Goal: Task Accomplishment & Management: Use online tool/utility

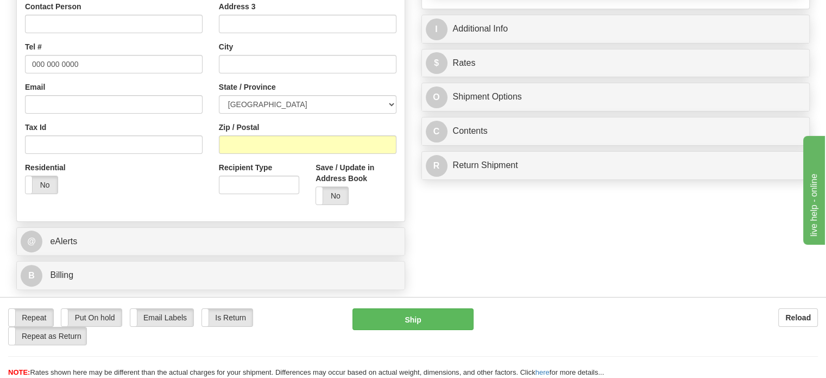
scroll to position [272, 0]
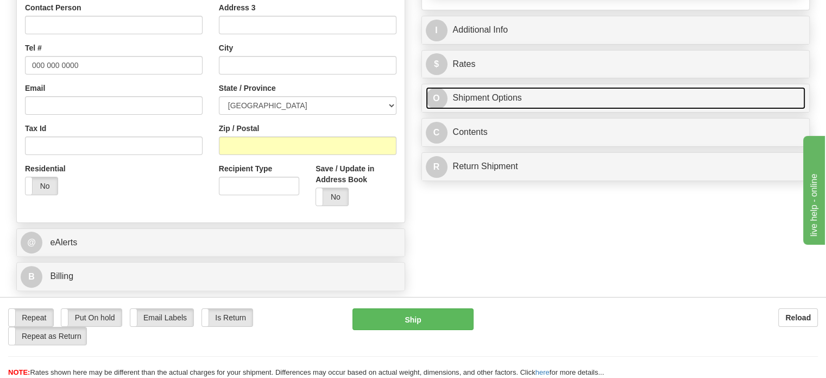
click at [511, 109] on link "O Shipment Options" at bounding box center [616, 98] width 380 height 22
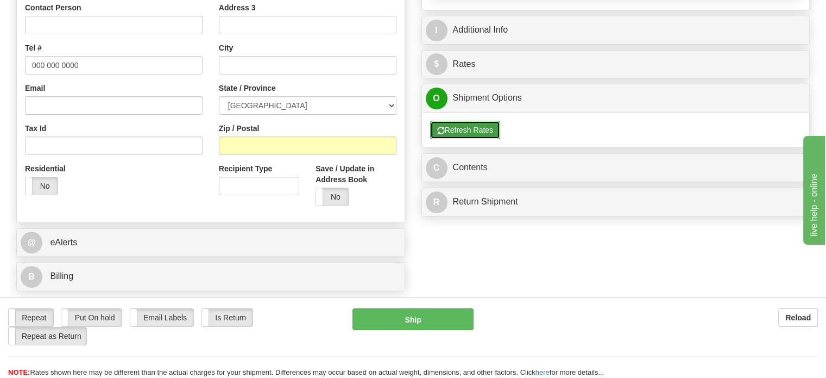
click at [484, 139] on button "Refresh Rates" at bounding box center [465, 130] width 70 height 18
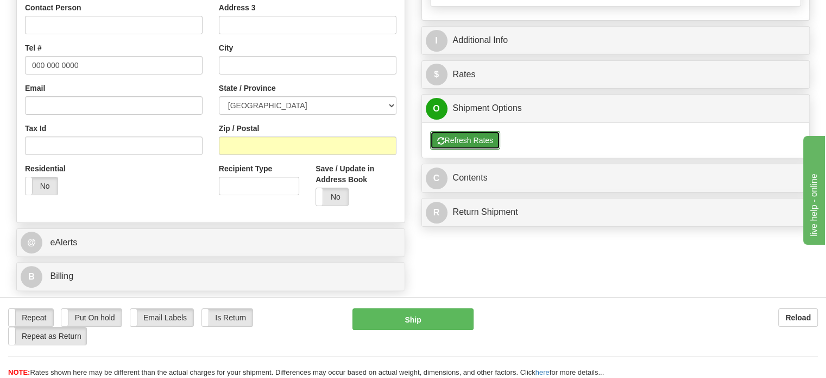
click at [481, 149] on button "Refresh Rates" at bounding box center [465, 140] width 70 height 18
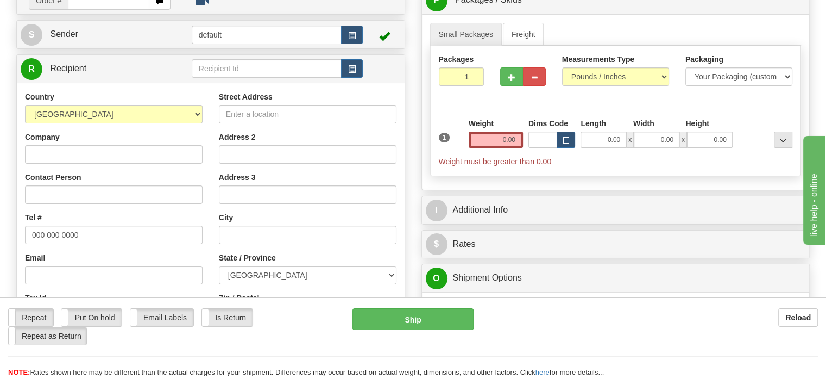
scroll to position [98, 0]
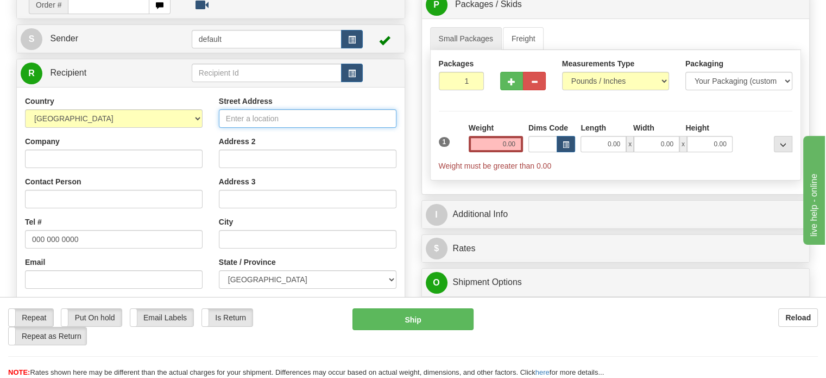
click at [270, 128] on input "Street Address" at bounding box center [308, 118] width 178 height 18
paste input "7450 Spences Wy, [GEOGRAPHIC_DATA], [GEOGRAPHIC_DATA]"
drag, startPoint x: 332, startPoint y: 143, endPoint x: 362, endPoint y: 141, distance: 29.9
click at [362, 128] on input "7450 Spences Wy, [GEOGRAPHIC_DATA], [GEOGRAPHIC_DATA]" at bounding box center [308, 118] width 178 height 18
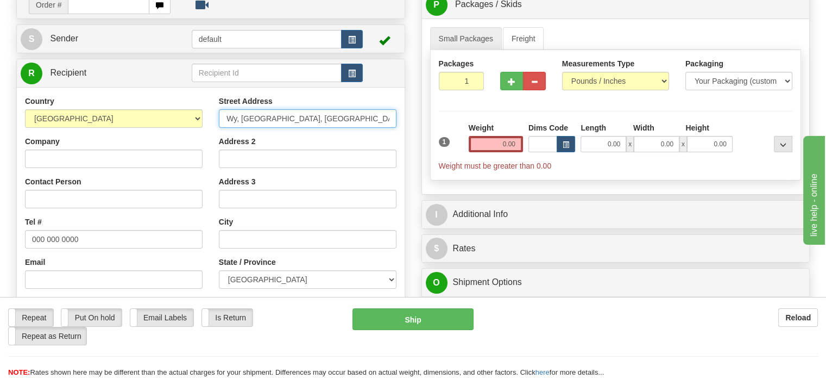
scroll to position [0, 20]
type input "7450 Spences Wy, [GEOGRAPHIC_DATA], [GEOGRAPHIC_DATA], [GEOGRAPHIC_DATA]"
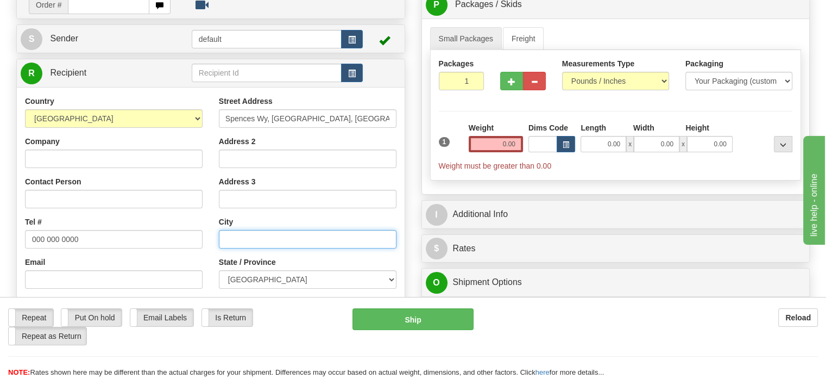
scroll to position [0, 0]
click at [300, 248] on input "text" at bounding box center [308, 239] width 178 height 18
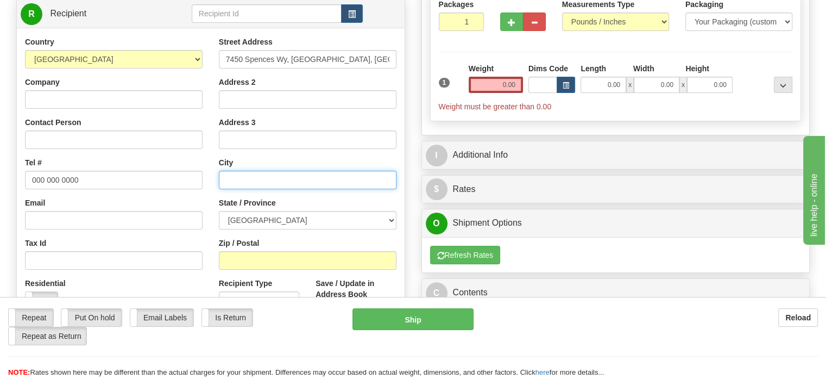
scroll to position [161, 0]
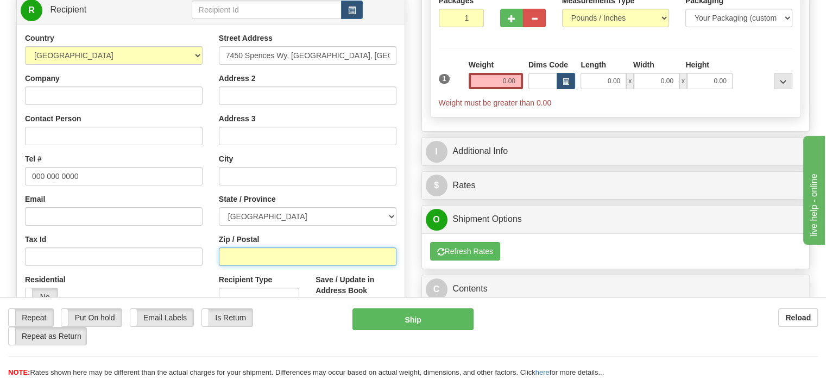
click at [261, 266] on input "Zip / Postal" at bounding box center [308, 256] width 178 height 18
paste input "V0R2H0"
type input "V0R2H0"
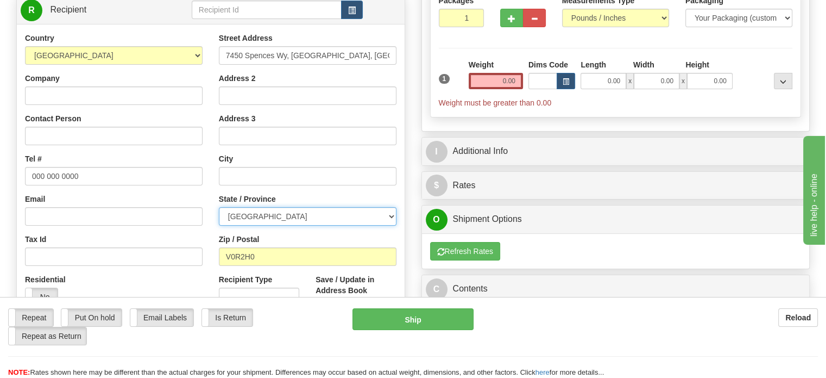
click at [267, 225] on select "[GEOGRAPHIC_DATA] [GEOGRAPHIC_DATA] [GEOGRAPHIC_DATA] [GEOGRAPHIC_DATA] [GEOGRA…" at bounding box center [308, 216] width 178 height 18
select select "BC"
click at [219, 225] on select "[GEOGRAPHIC_DATA] [GEOGRAPHIC_DATA] [GEOGRAPHIC_DATA] [GEOGRAPHIC_DATA] [GEOGRA…" at bounding box center [308, 216] width 178 height 18
click at [193, 263] on div "Tax Id" at bounding box center [114, 250] width 178 height 32
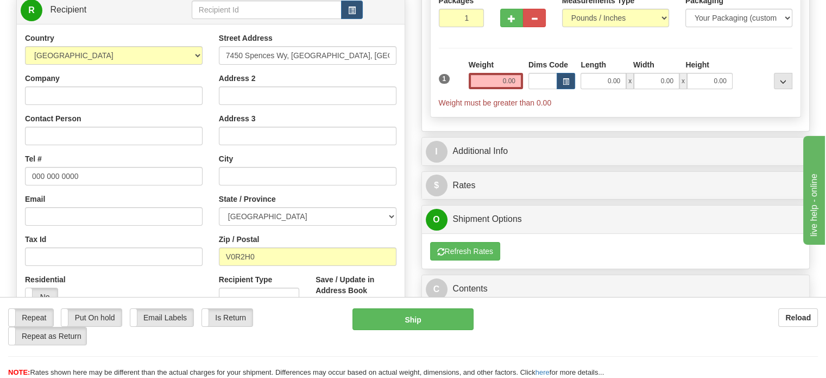
click at [193, 263] on div "Tax Id" at bounding box center [114, 250] width 178 height 32
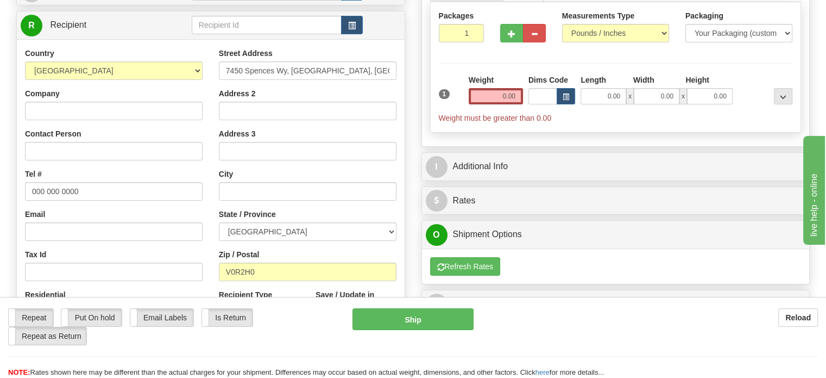
scroll to position [144, 0]
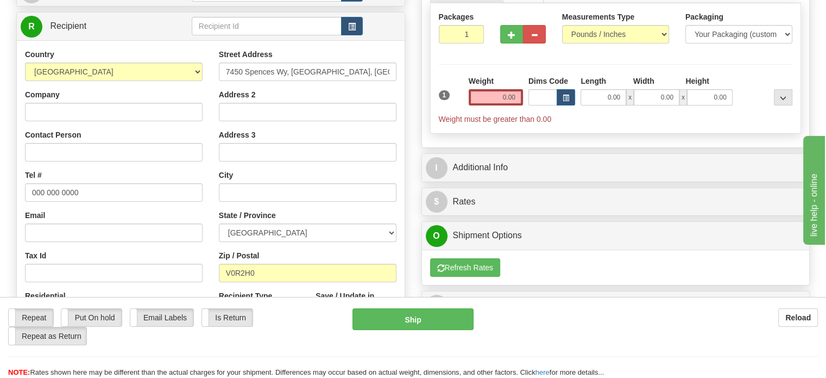
click at [536, 53] on div at bounding box center [523, 32] width 62 height 42
click at [469, 43] on input "0" at bounding box center [462, 34] width 46 height 18
type input "2"
click at [471, 43] on input "2" at bounding box center [462, 34] width 46 height 18
click at [464, 85] on div "Packages 2 1 Measurements Type" at bounding box center [616, 68] width 372 height 130
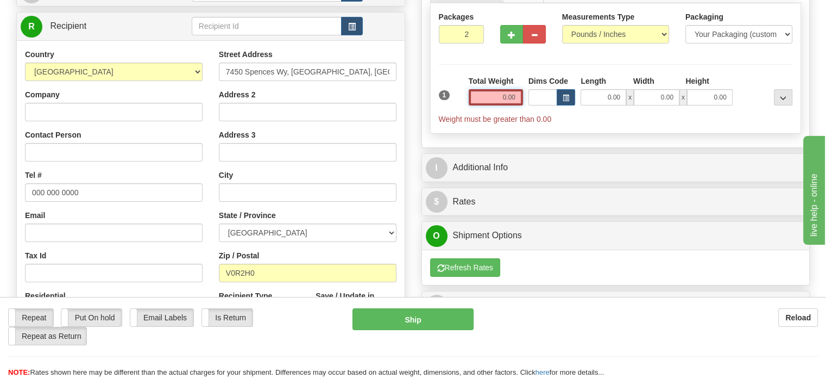
click at [507, 105] on input "0.00" at bounding box center [496, 97] width 54 height 16
type input "1"
type input "0.00"
type input "1"
click at [470, 43] on input "1" at bounding box center [462, 34] width 46 height 18
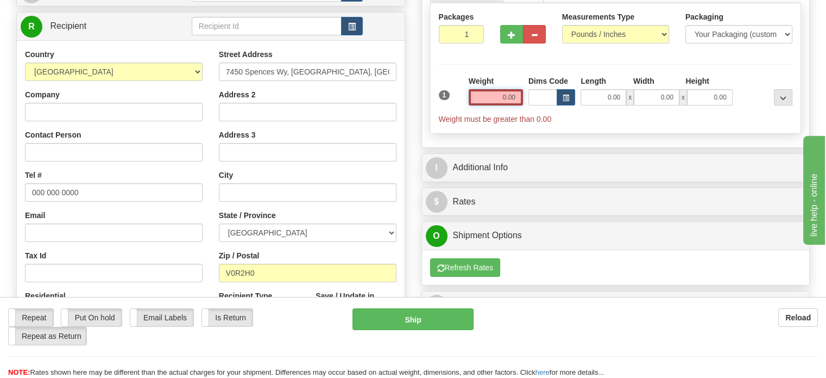
click at [504, 105] on input "0.00" at bounding box center [496, 97] width 54 height 16
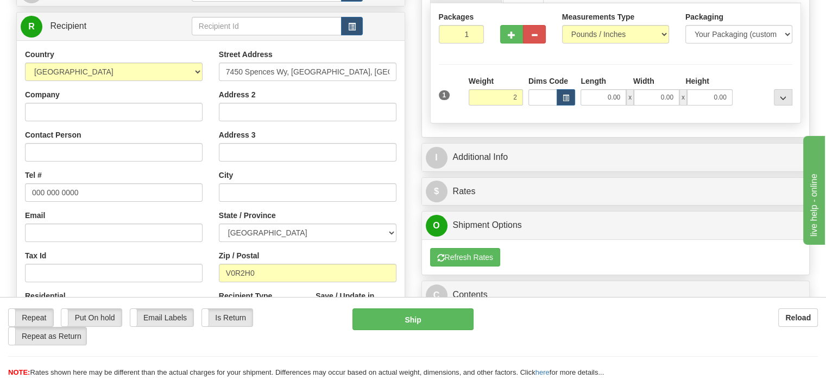
type input "2.00"
click at [506, 123] on div "Packages 1 1 Measurements Type" at bounding box center [616, 63] width 372 height 120
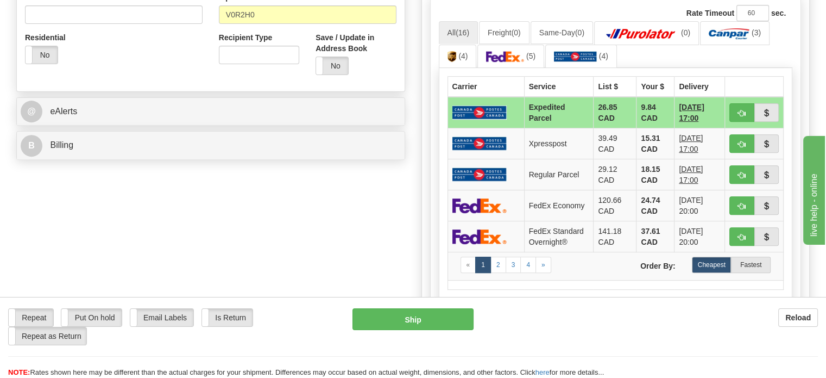
scroll to position [224, 0]
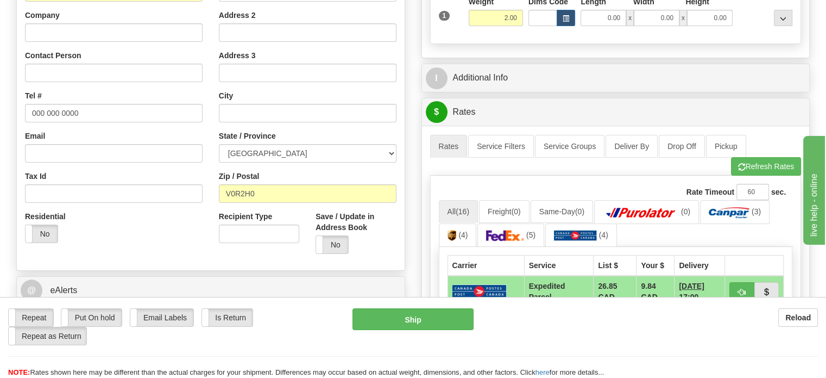
drag, startPoint x: 828, startPoint y: 134, endPoint x: 89, endPoint y: 18, distance: 748.2
click at [506, 26] on input "2.00" at bounding box center [496, 18] width 54 height 16
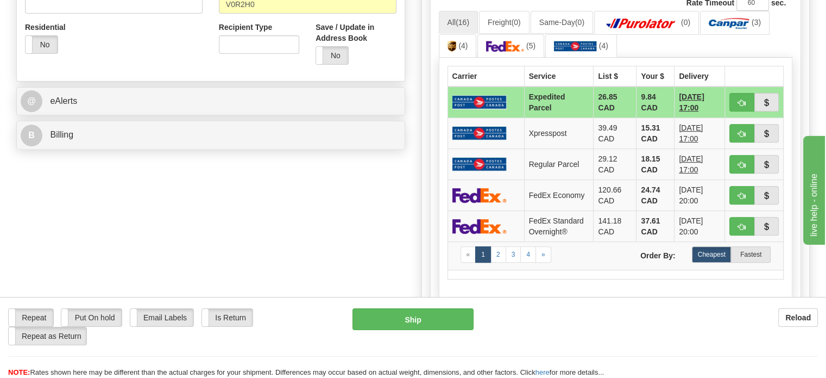
scroll to position [436, 0]
